Goal: Information Seeking & Learning: Learn about a topic

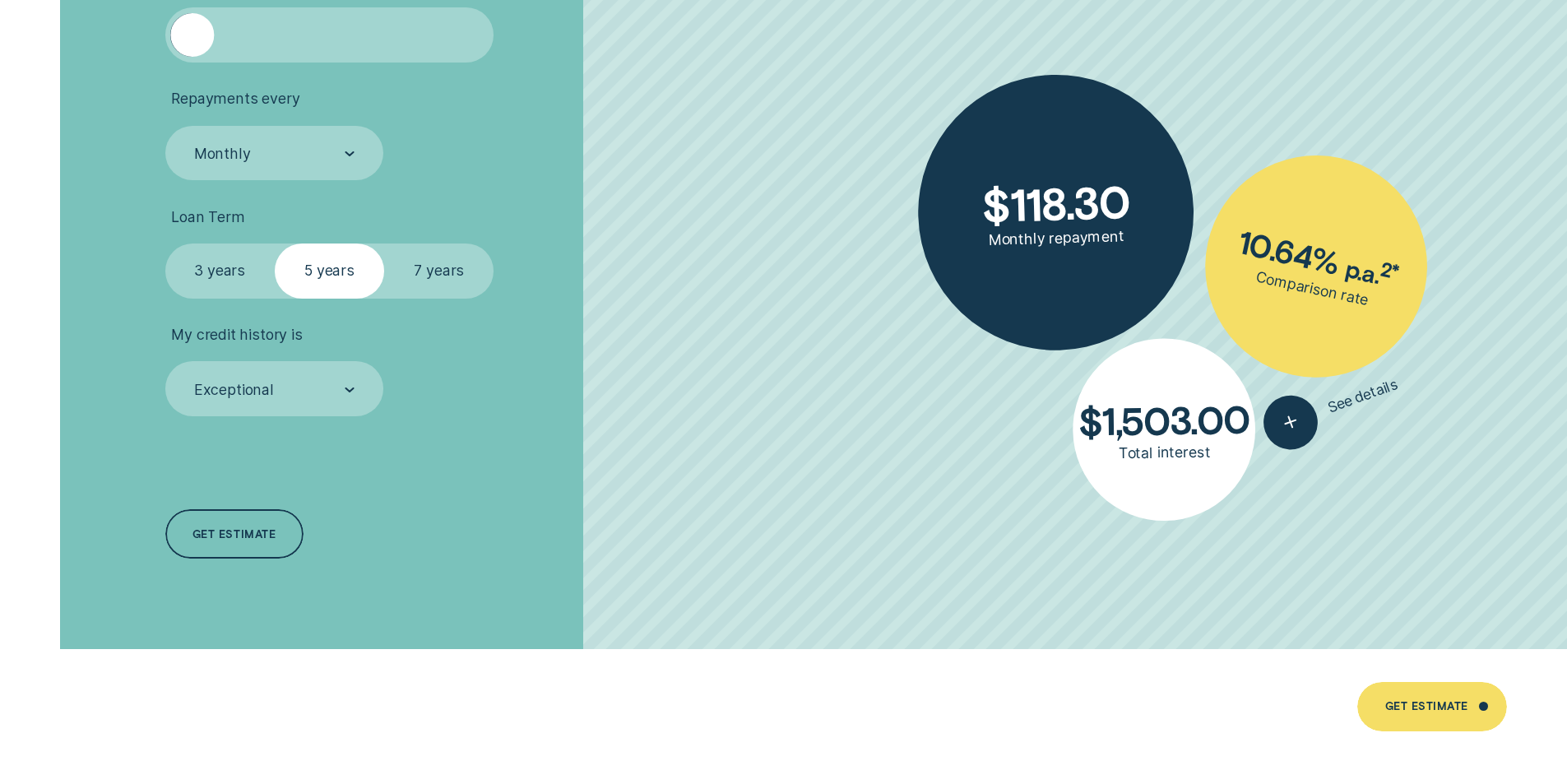
scroll to position [3947, 0]
